Goal: Transaction & Acquisition: Purchase product/service

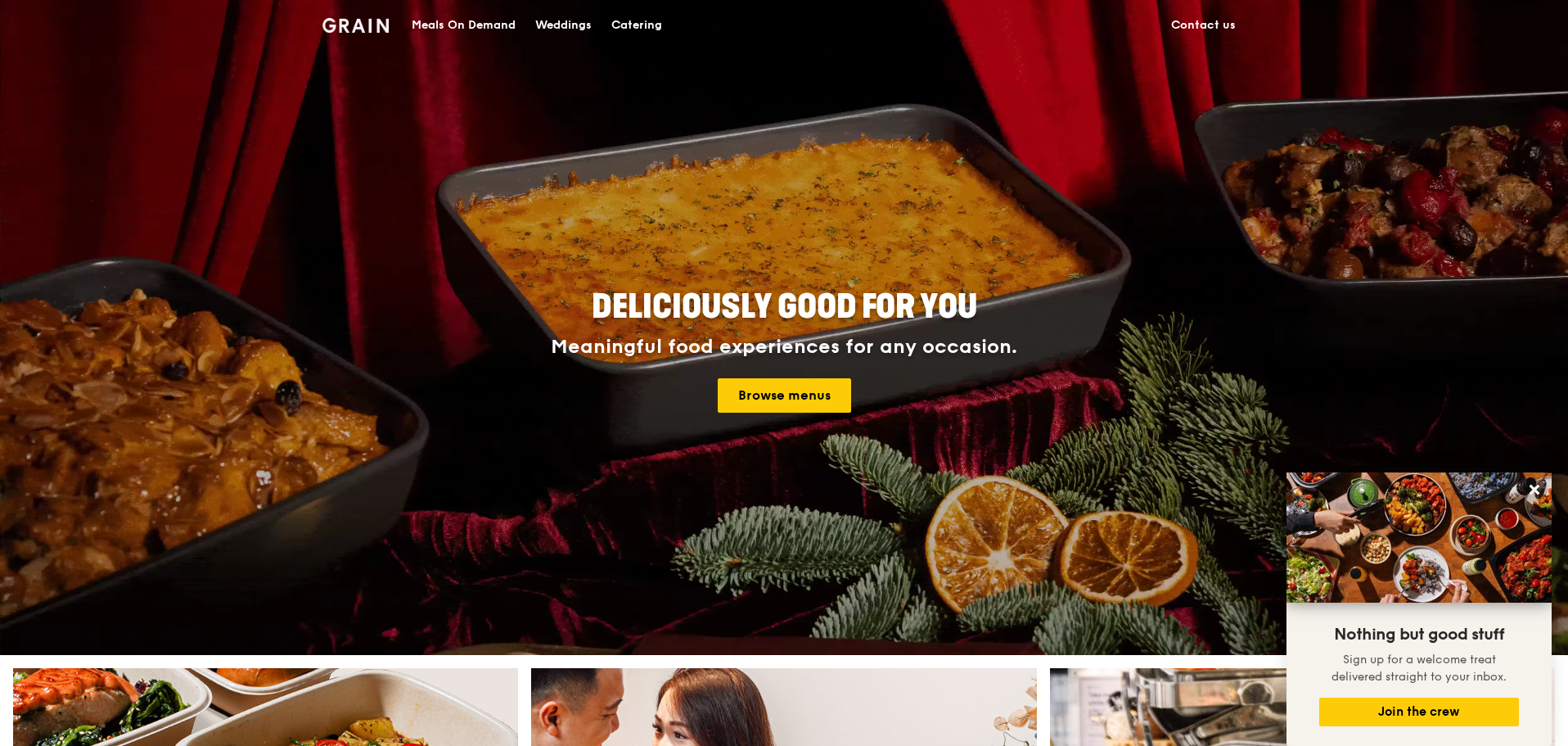
click at [479, 29] on div "Meals On Demand" at bounding box center [463, 25] width 104 height 49
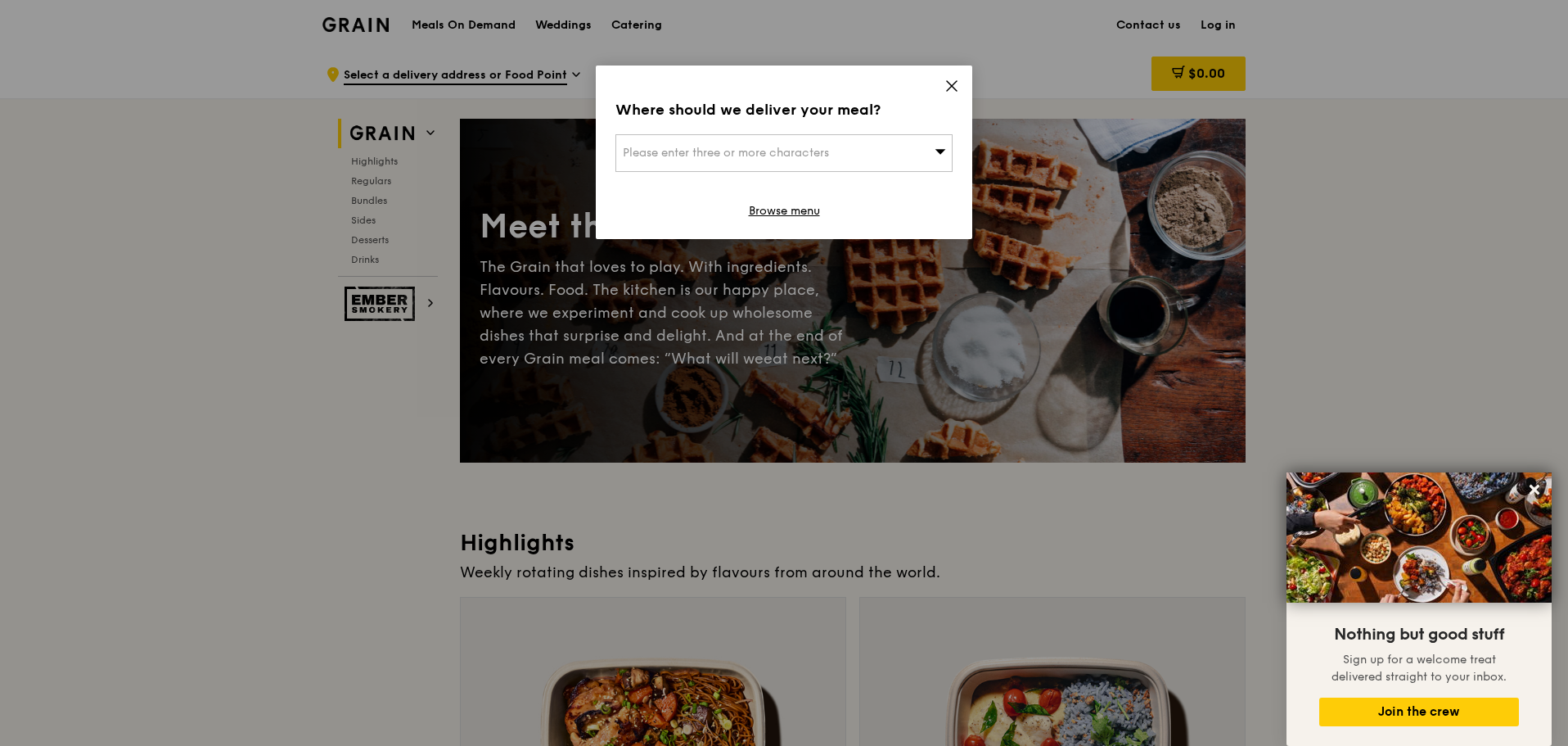
click at [881, 165] on div "Please enter three or more characters" at bounding box center [784, 153] width 337 height 38
drag, startPoint x: 747, startPoint y: 183, endPoint x: 766, endPoint y: 153, distance: 35.5
click at [766, 153] on div "Please enter 3 or more characters" at bounding box center [784, 168] width 335 height 66
click at [766, 153] on input "search" at bounding box center [784, 153] width 335 height 36
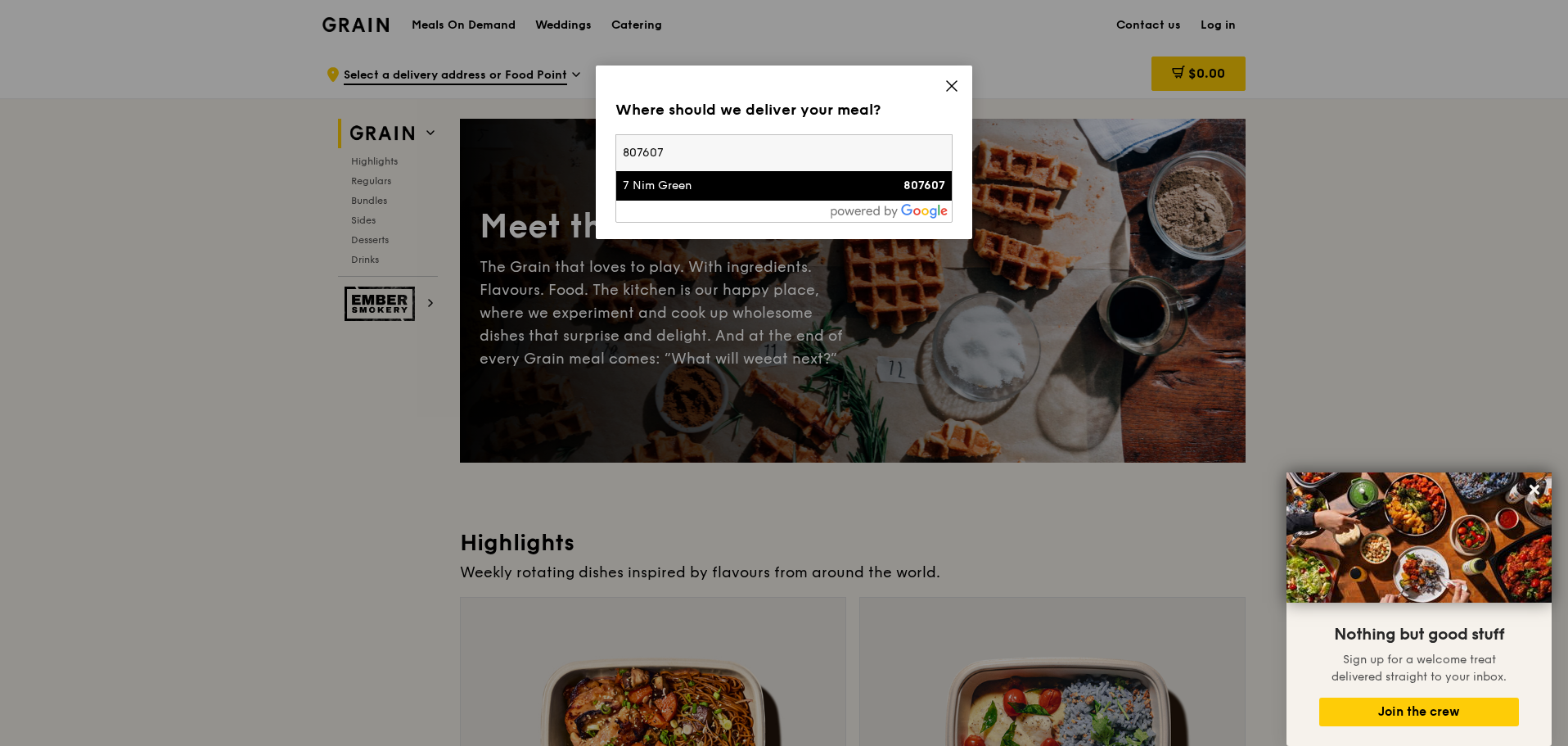
type input "807607"
click at [736, 196] on li "7 Nim Green 807607" at bounding box center [784, 186] width 335 height 30
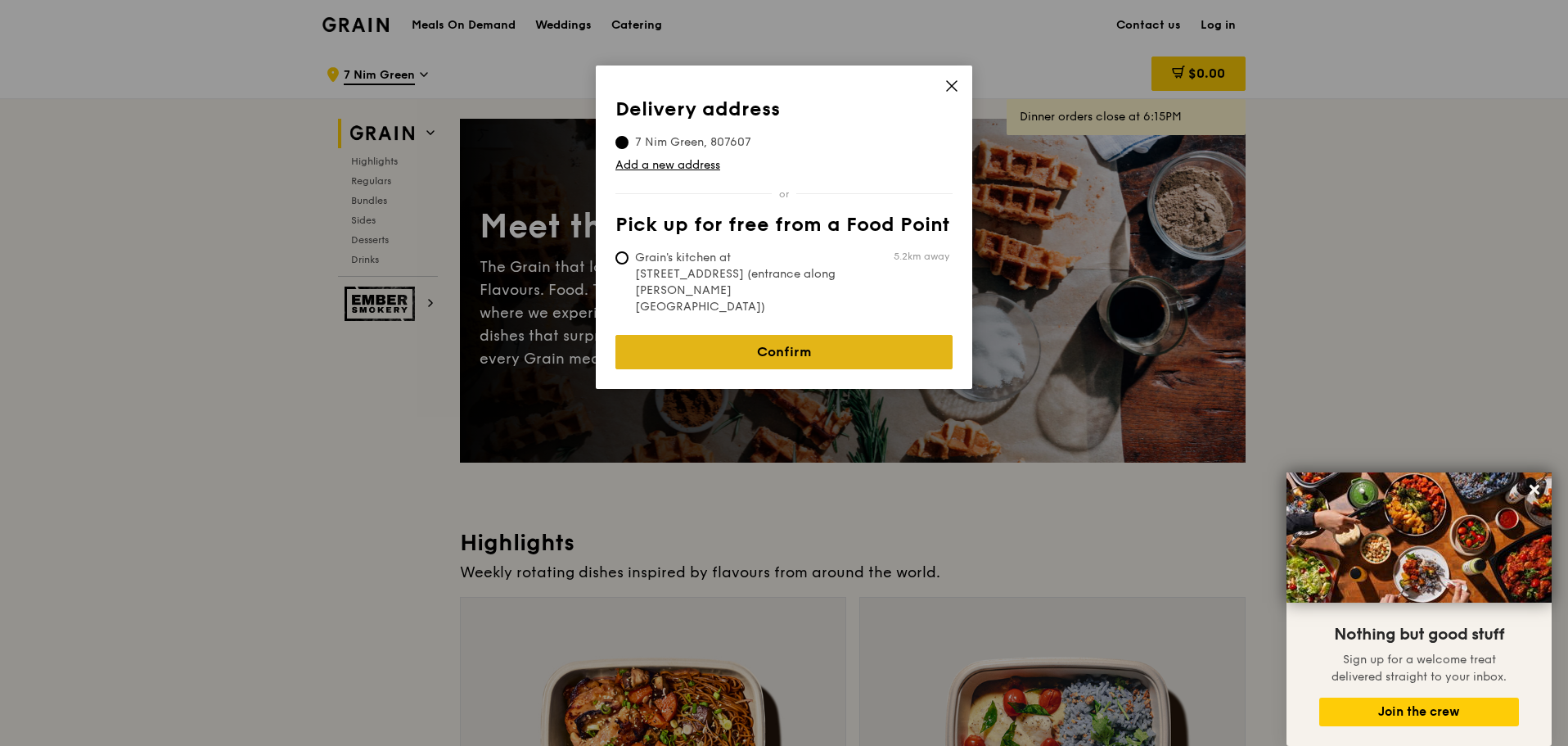
drag, startPoint x: 736, startPoint y: 315, endPoint x: 728, endPoint y: 318, distance: 8.5
click at [728, 334] on link "Confirm" at bounding box center [784, 352] width 337 height 35
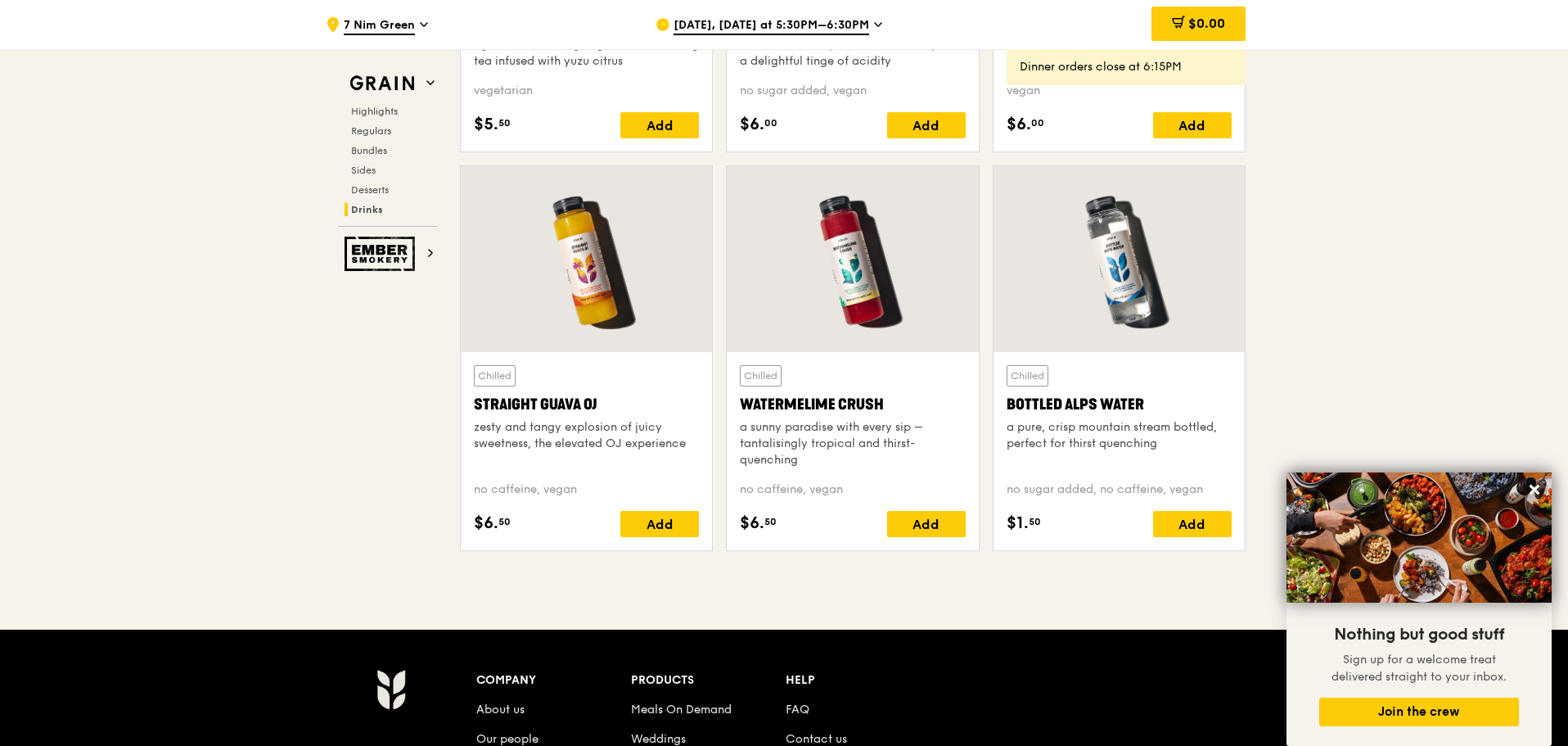
scroll to position [6228, 0]
